Goal: Transaction & Acquisition: Purchase product/service

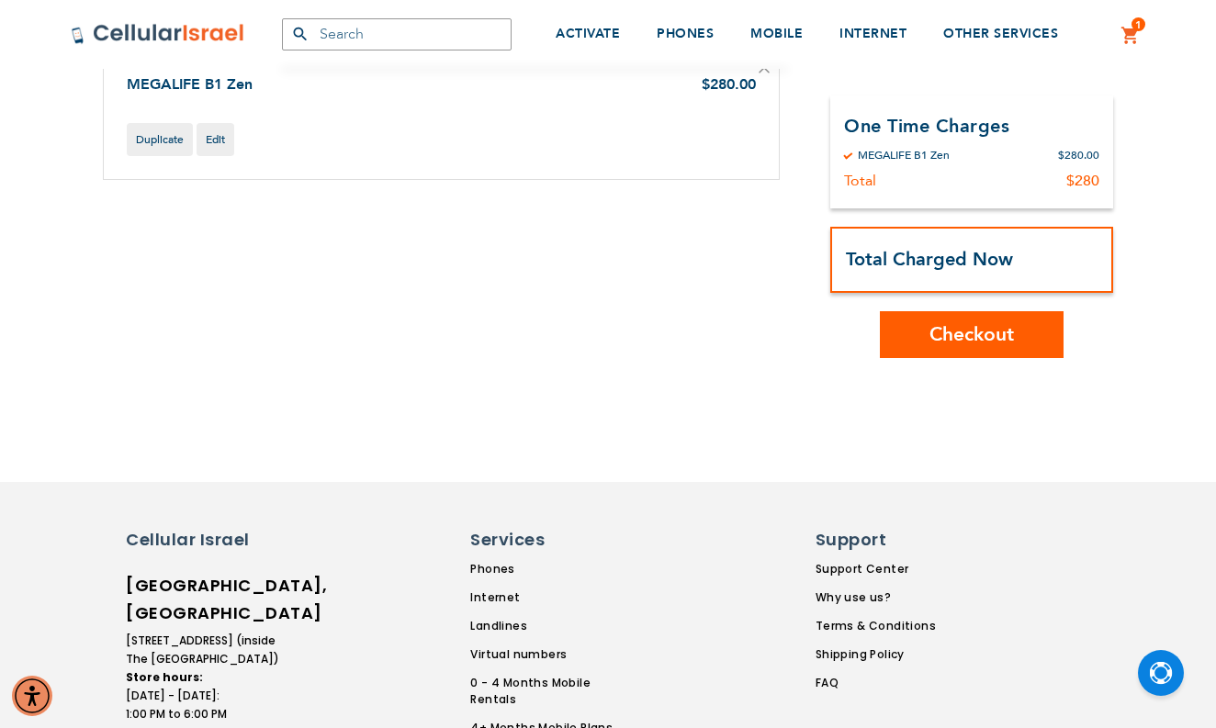
scroll to position [219, 0]
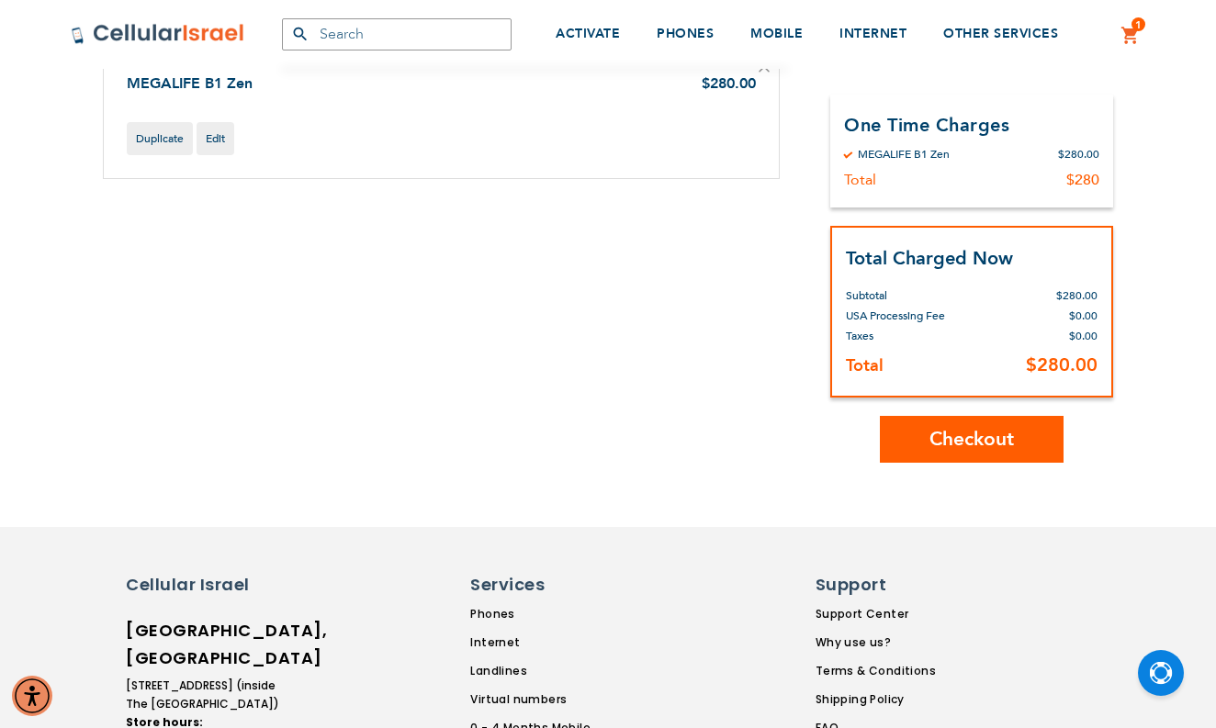
click at [934, 450] on span "Checkout" at bounding box center [972, 439] width 85 height 27
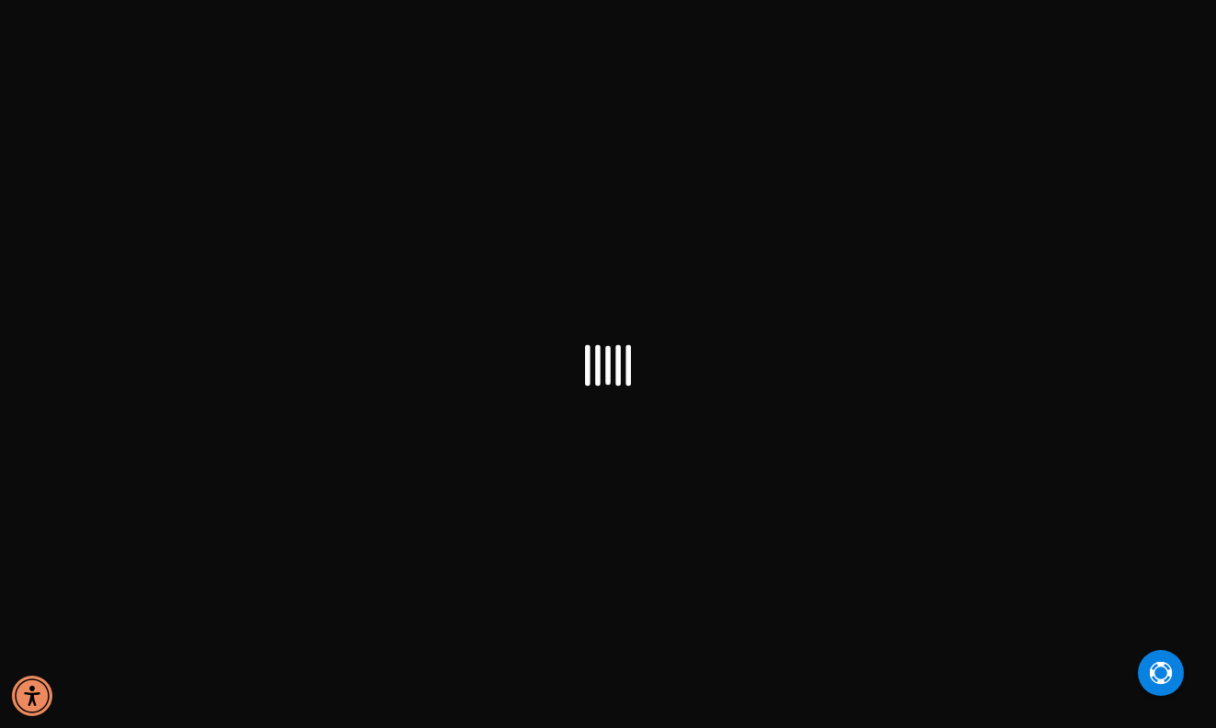
select select "US"
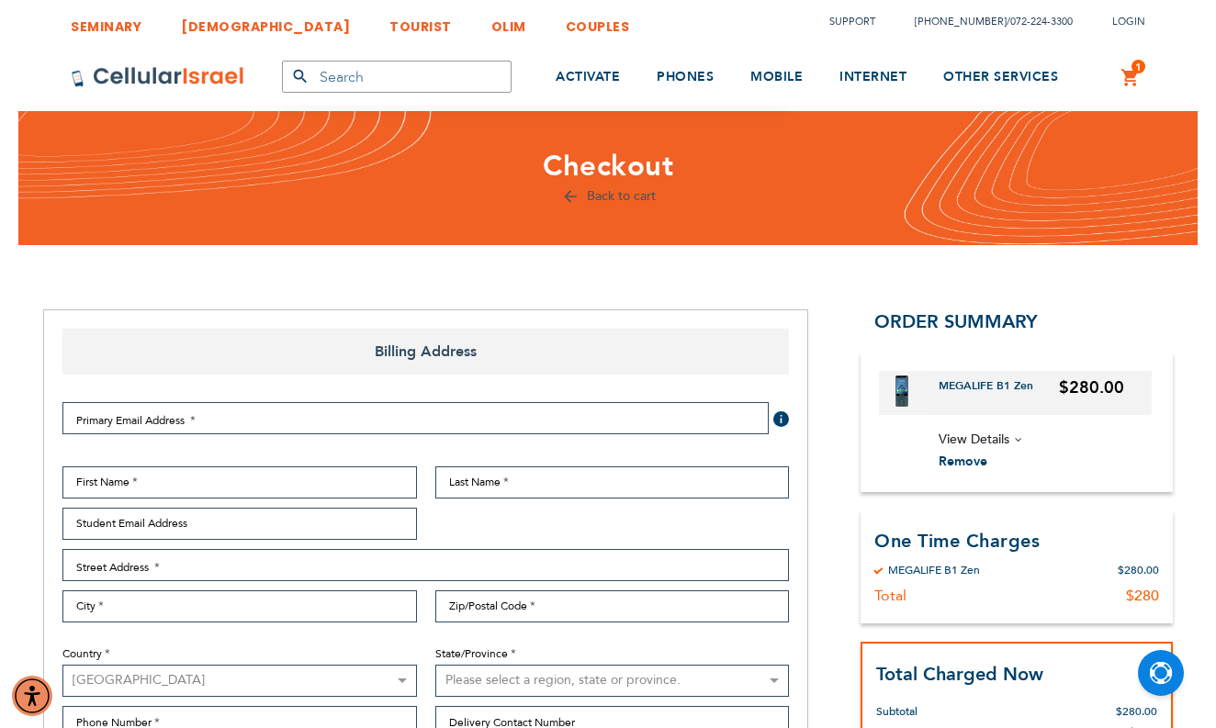
select select "US"
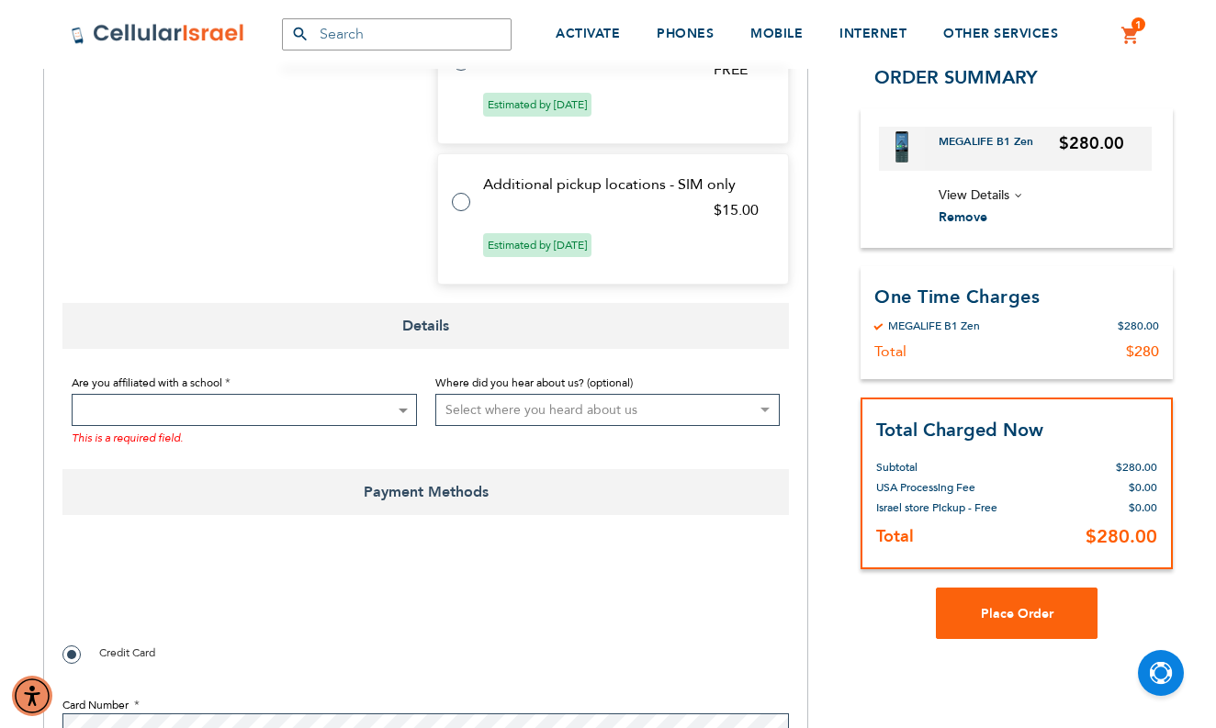
scroll to position [1203, 0]
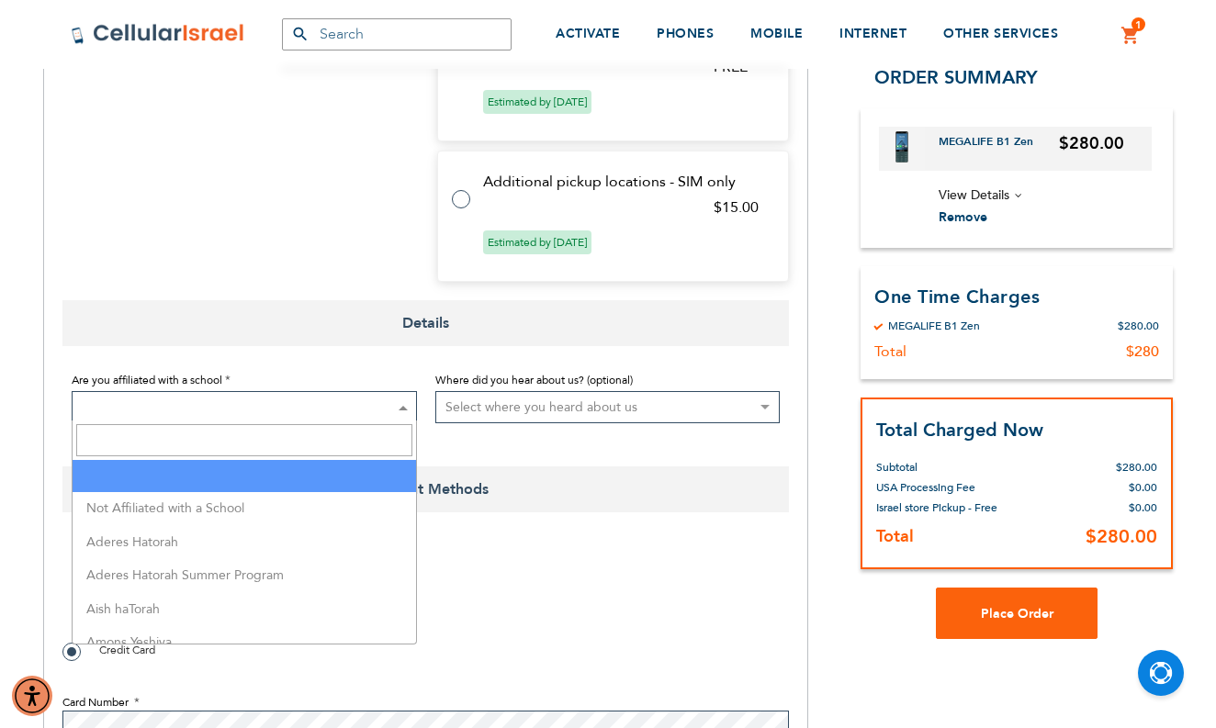
click at [397, 409] on span at bounding box center [402, 407] width 18 height 30
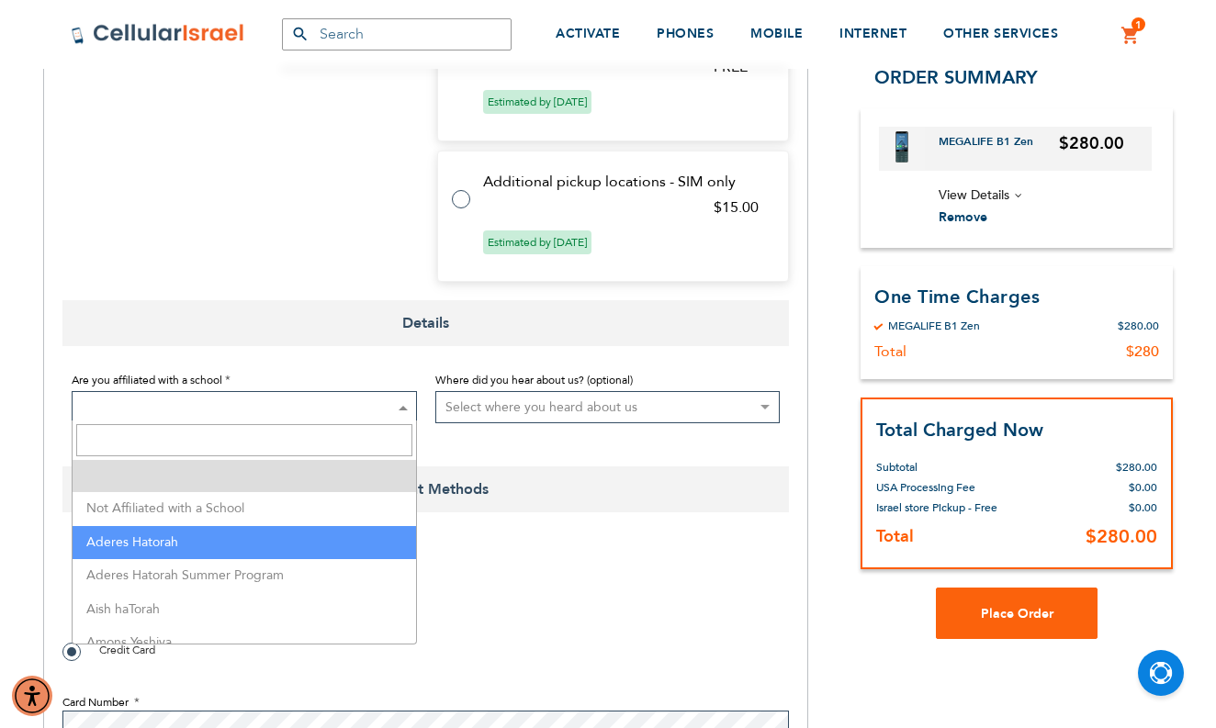
click at [583, 480] on span "Payment Methods" at bounding box center [425, 490] width 727 height 46
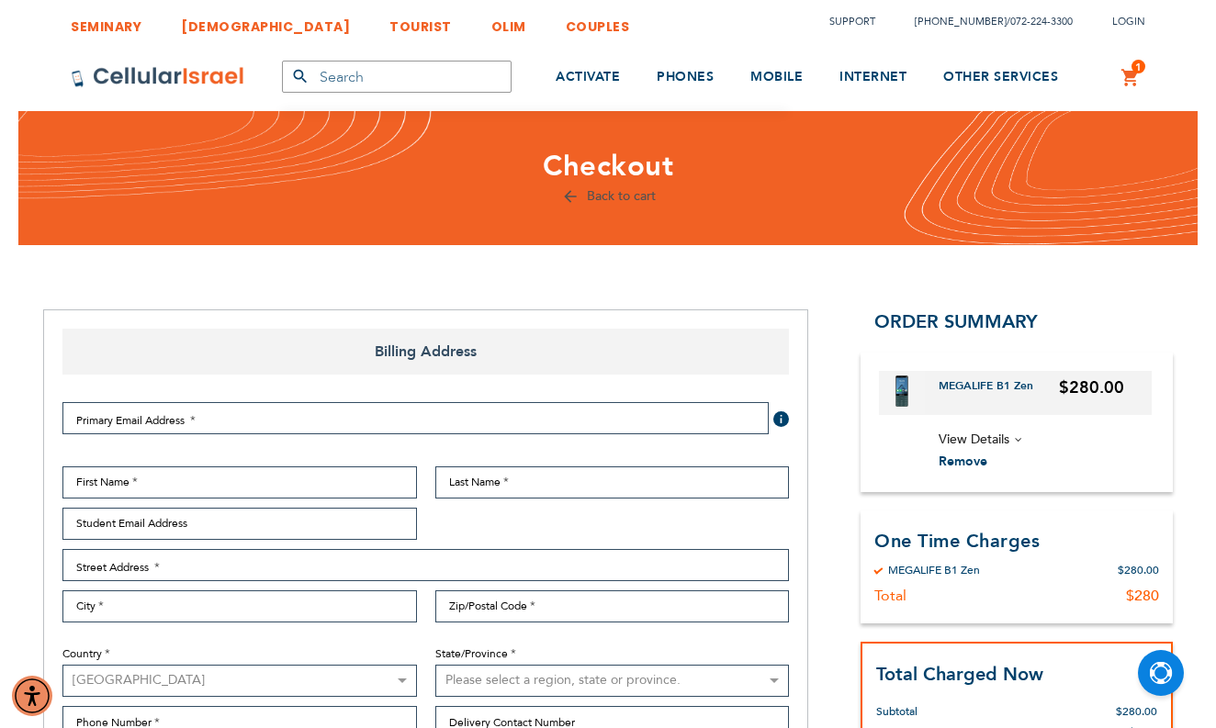
scroll to position [0, 0]
click at [1136, 78] on link "1 1 items My Cart" at bounding box center [1131, 78] width 20 height 22
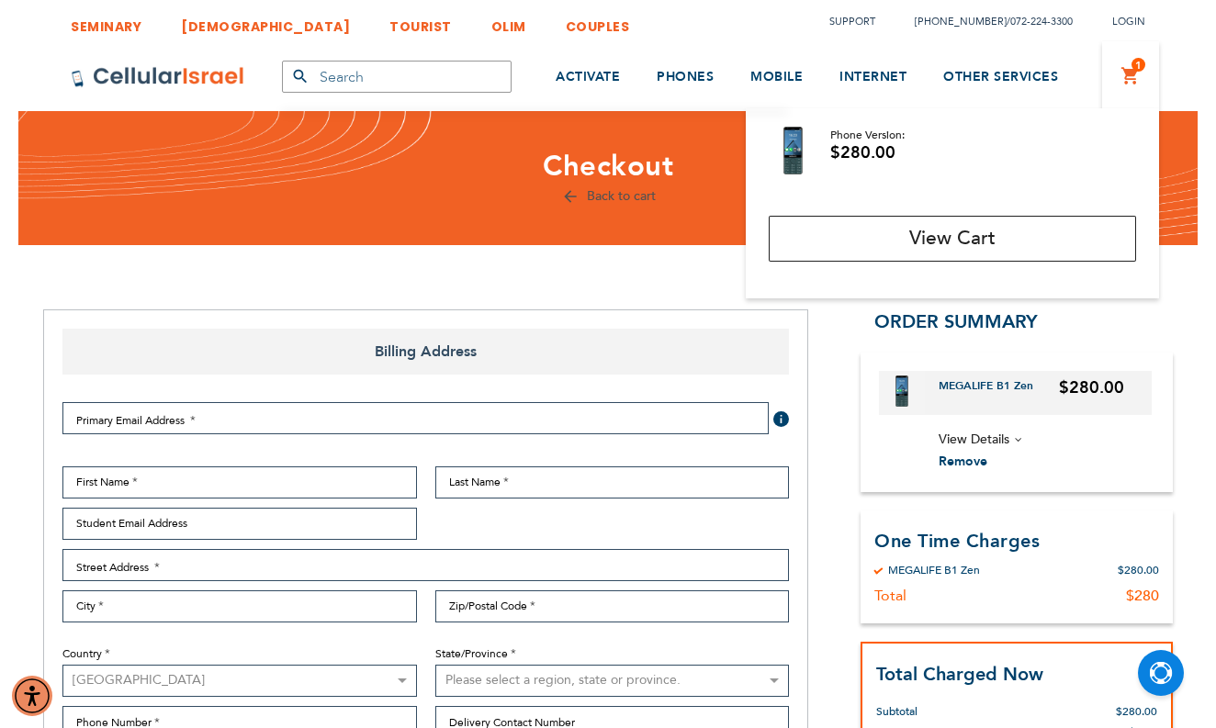
click at [389, 31] on link "TOURIST" at bounding box center [420, 22] width 62 height 34
